Goal: Navigation & Orientation: Find specific page/section

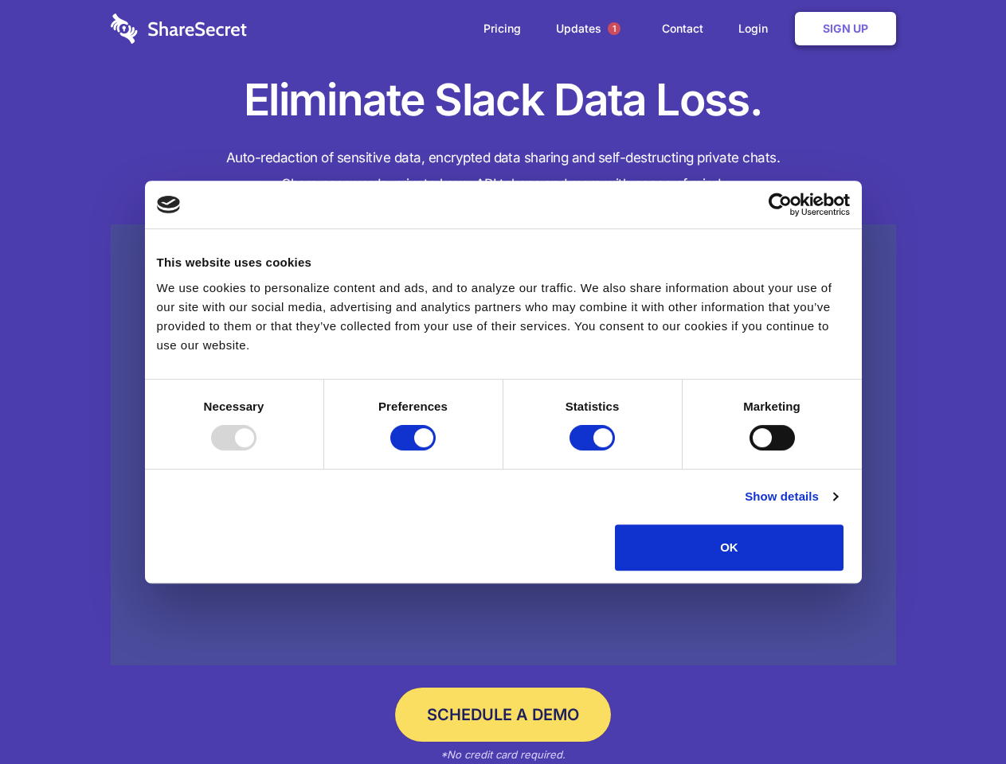
click at [256, 451] on div at bounding box center [233, 437] width 45 height 25
click at [436, 451] on input "Preferences" at bounding box center [412, 437] width 45 height 25
checkbox input "false"
click at [594, 451] on input "Statistics" at bounding box center [591, 437] width 45 height 25
checkbox input "false"
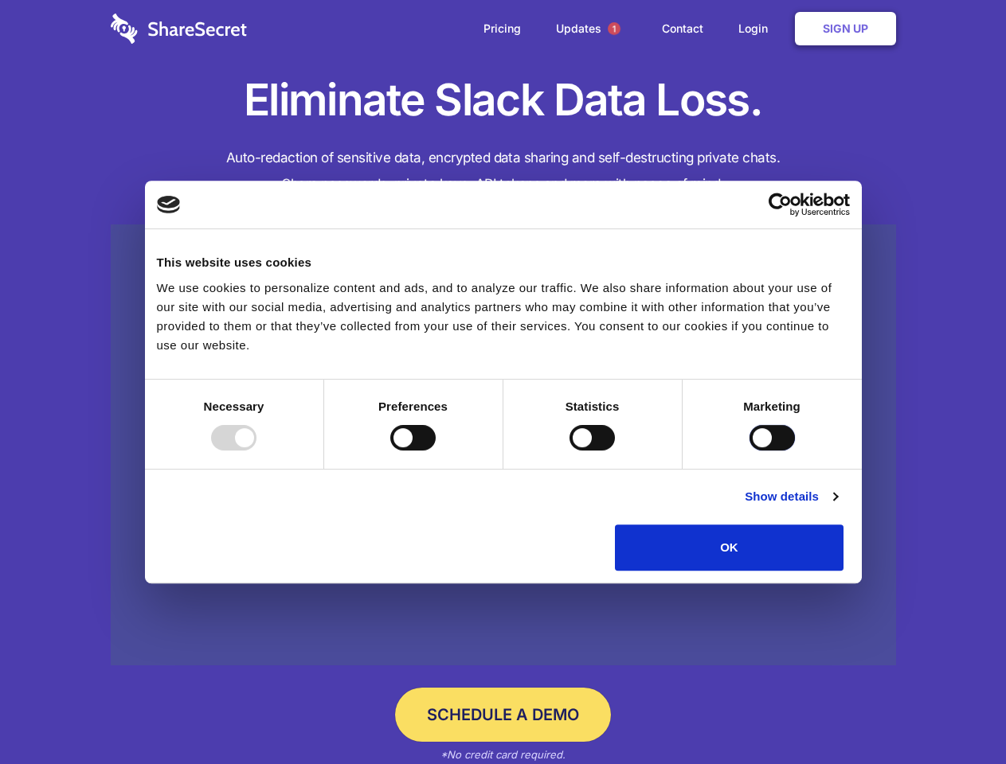
click at [749, 451] on input "Marketing" at bounding box center [771, 437] width 45 height 25
checkbox input "true"
click at [837, 506] on link "Show details" at bounding box center [790, 496] width 92 height 19
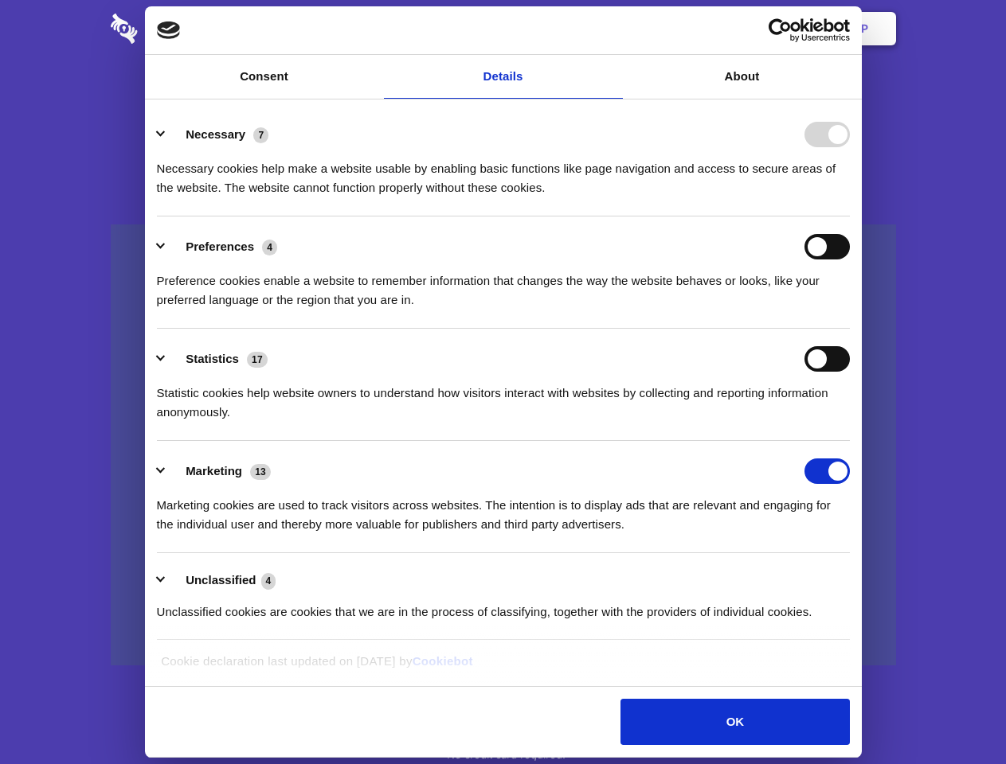
click at [857, 576] on ul "Necessary 7 Necessary cookies help make a website usable by enabling basic func…" at bounding box center [503, 372] width 708 height 537
click at [613, 29] on span "1" at bounding box center [614, 28] width 13 height 13
